Goal: Find specific page/section: Find specific page/section

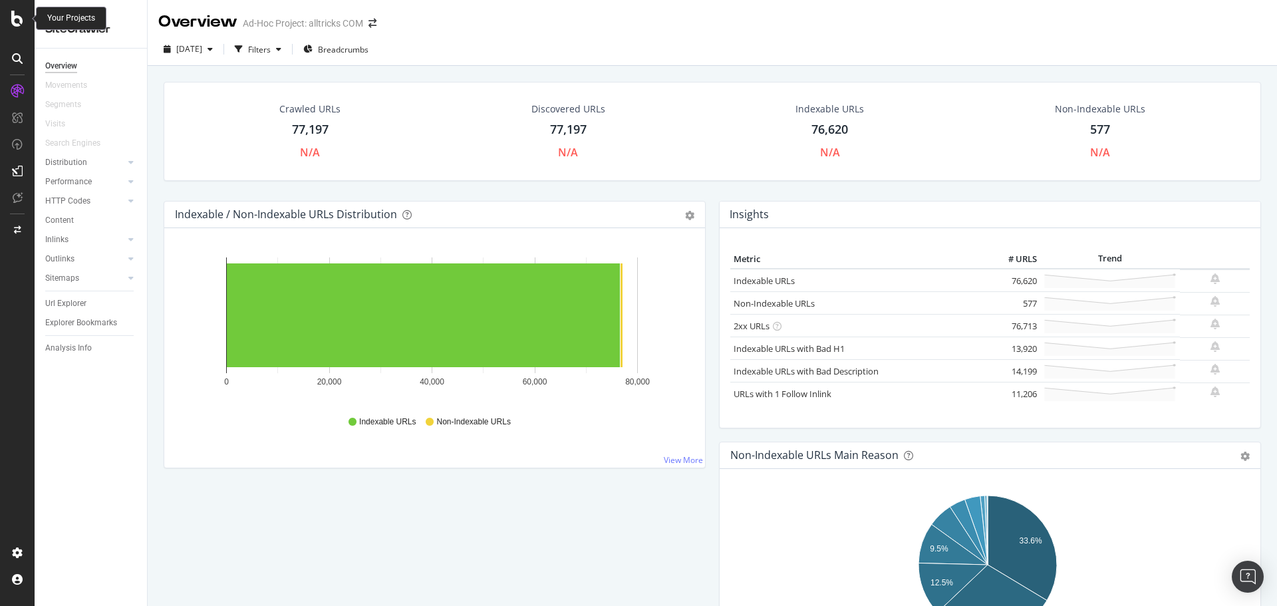
click at [19, 22] on icon at bounding box center [17, 19] width 12 height 16
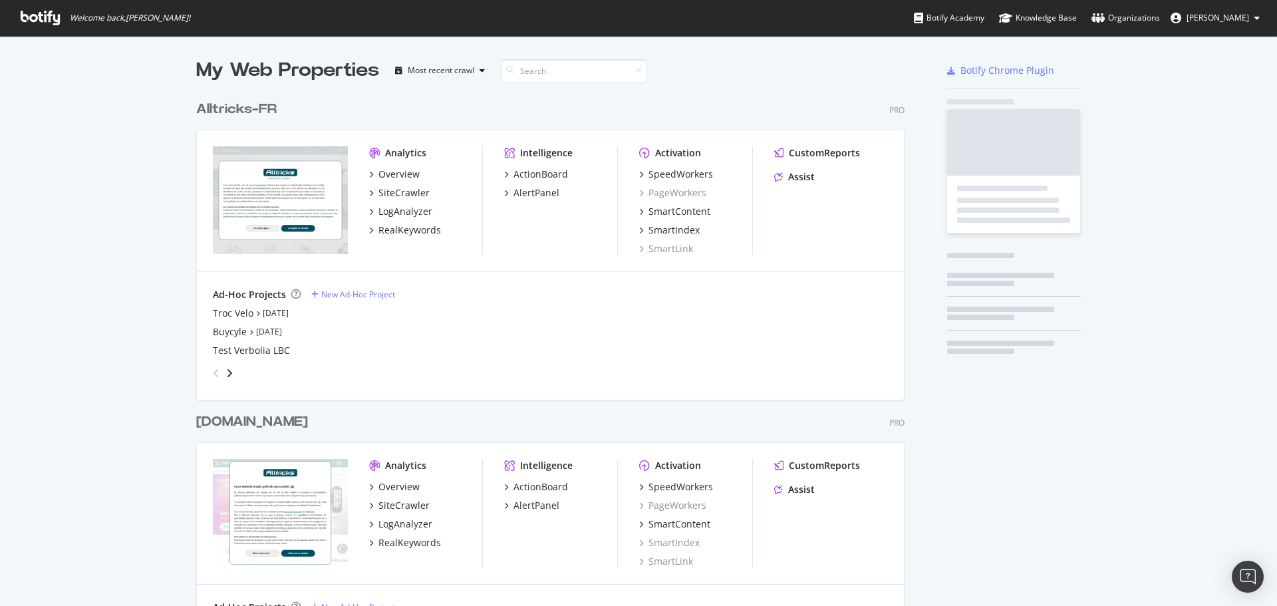
scroll to position [596, 1257]
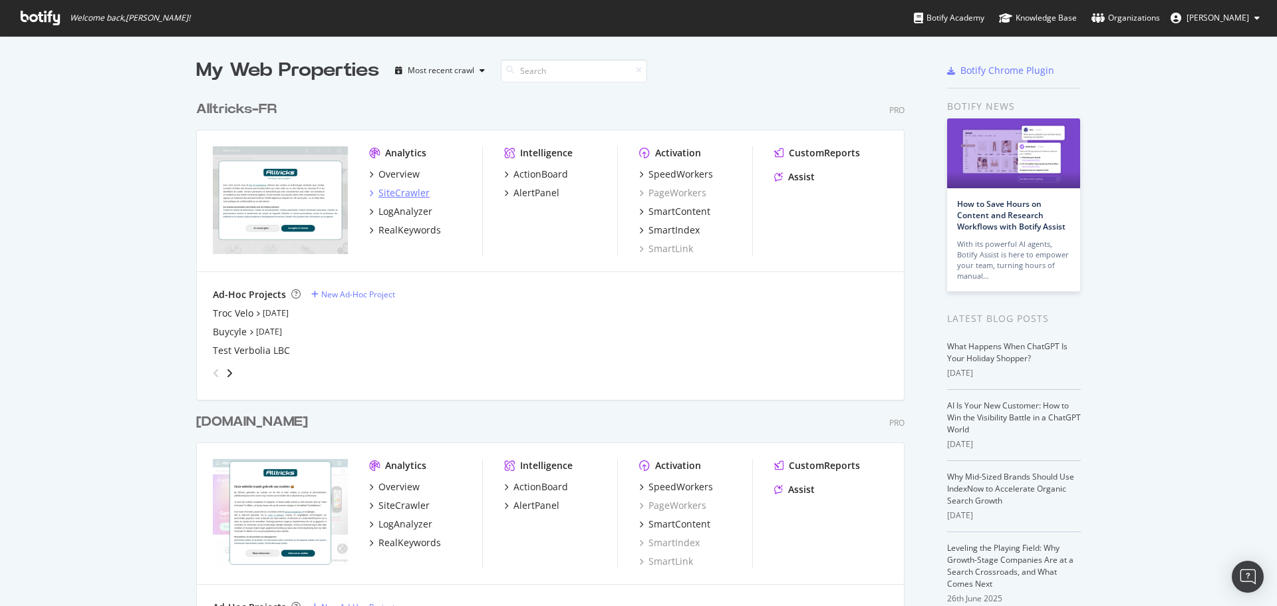
click at [386, 197] on div "SiteCrawler" at bounding box center [403, 192] width 51 height 13
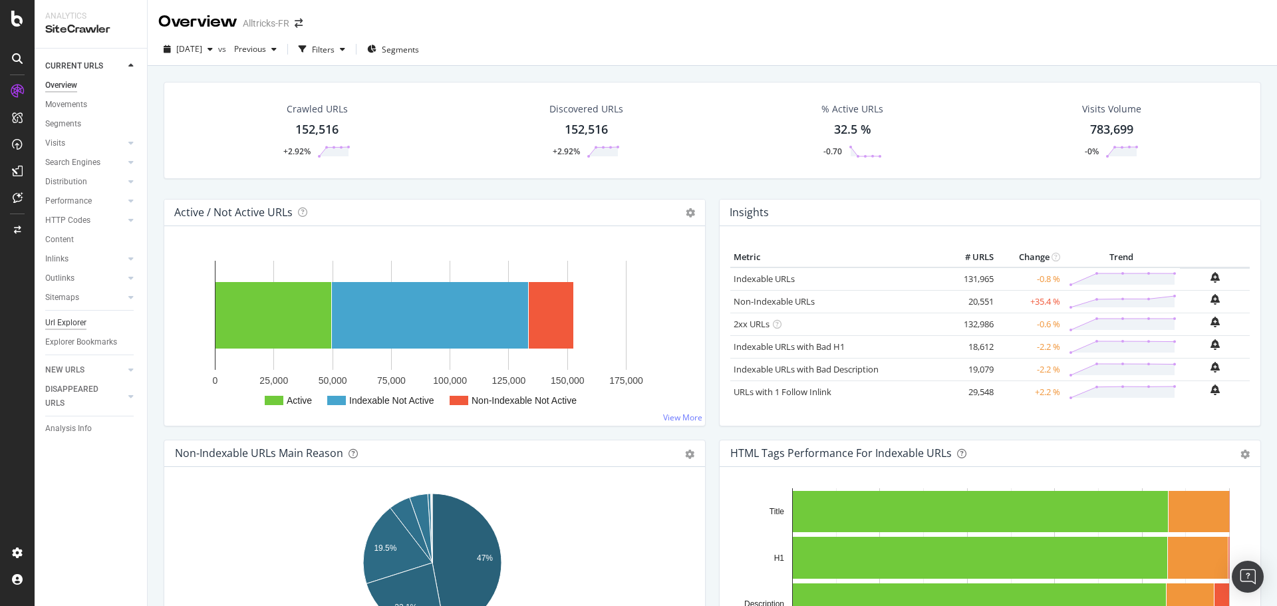
drag, startPoint x: 67, startPoint y: 318, endPoint x: 82, endPoint y: 319, distance: 15.4
click at [67, 318] on div "Url Explorer" at bounding box center [65, 323] width 41 height 14
